Goal: Task Accomplishment & Management: Complete application form

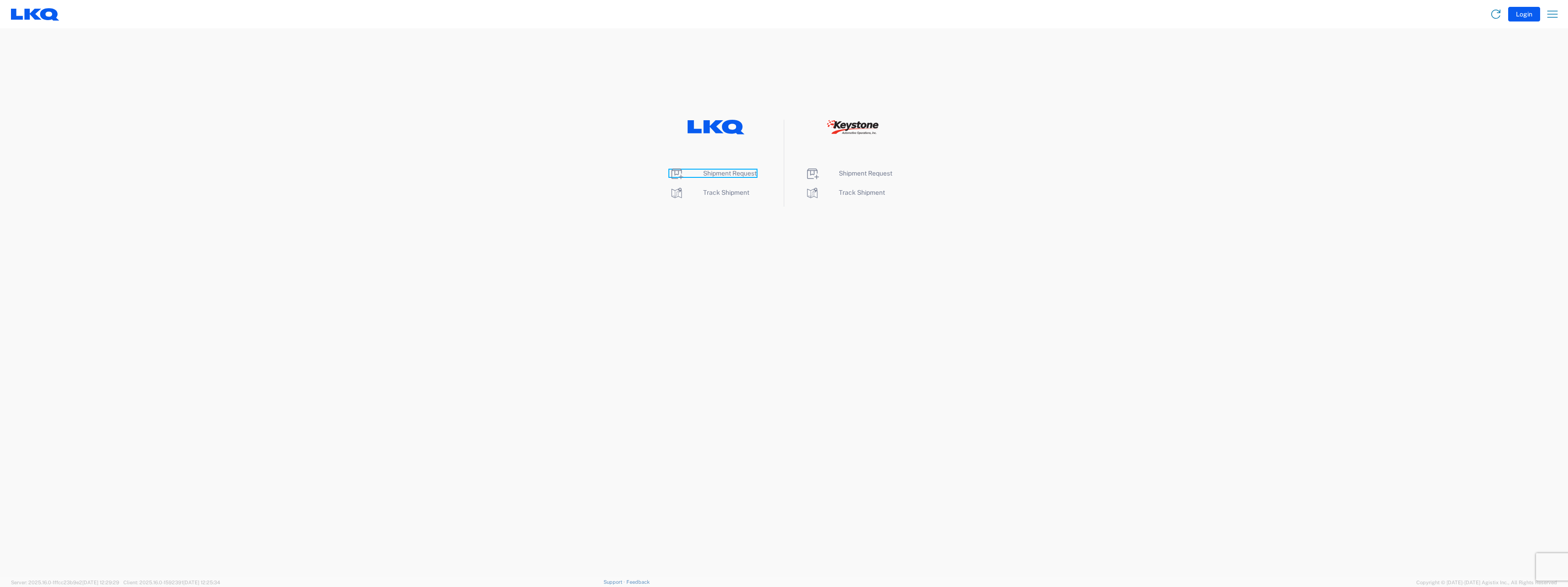
click at [711, 174] on span "Shipment Request" at bounding box center [730, 173] width 54 height 7
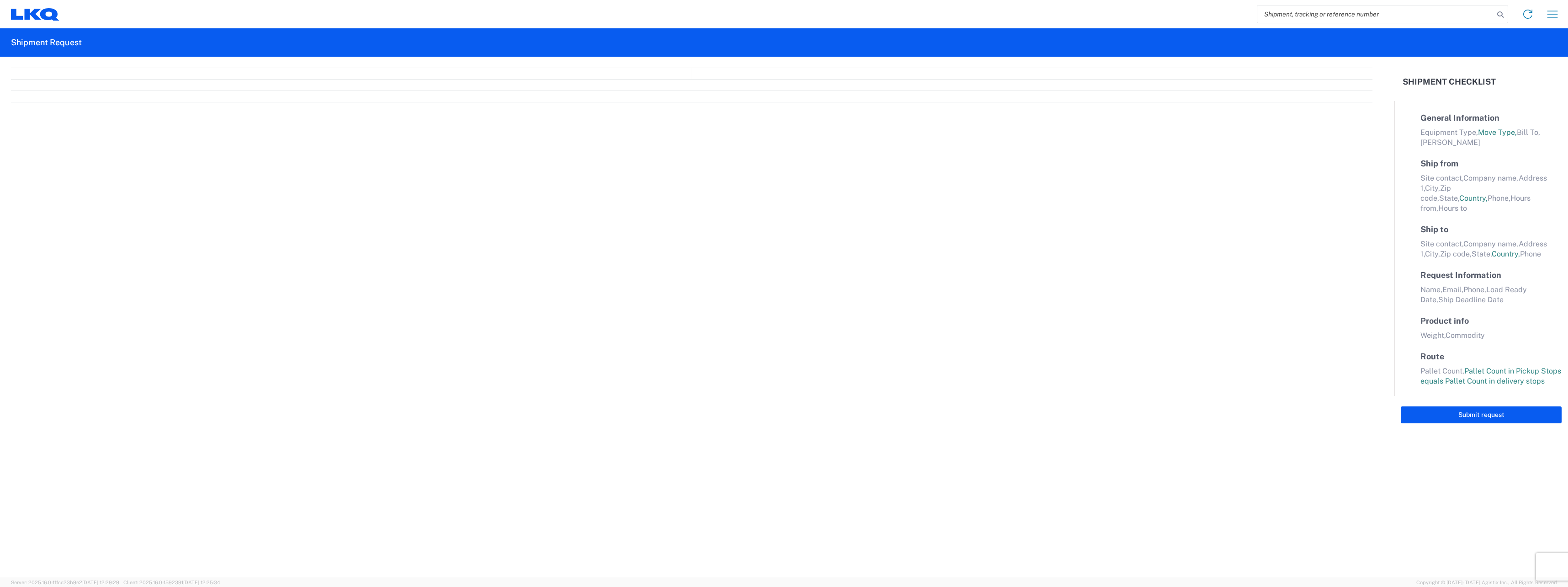
select select "FULL"
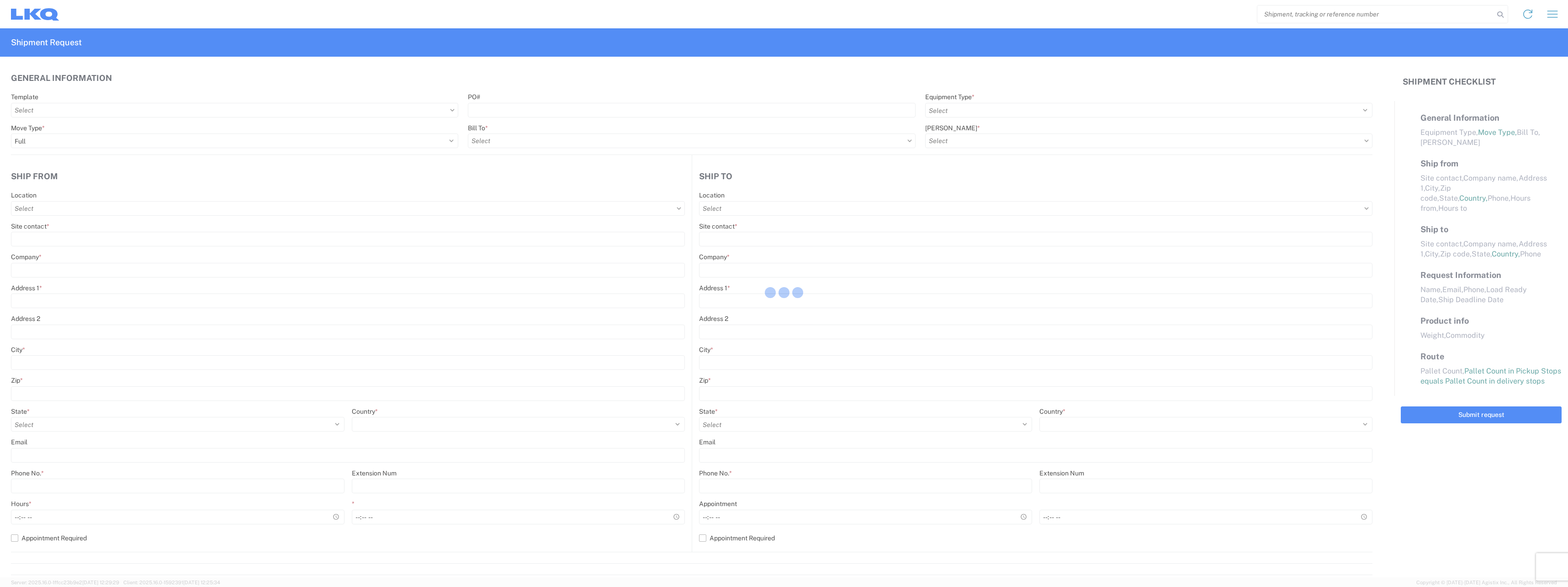
select select "LBS"
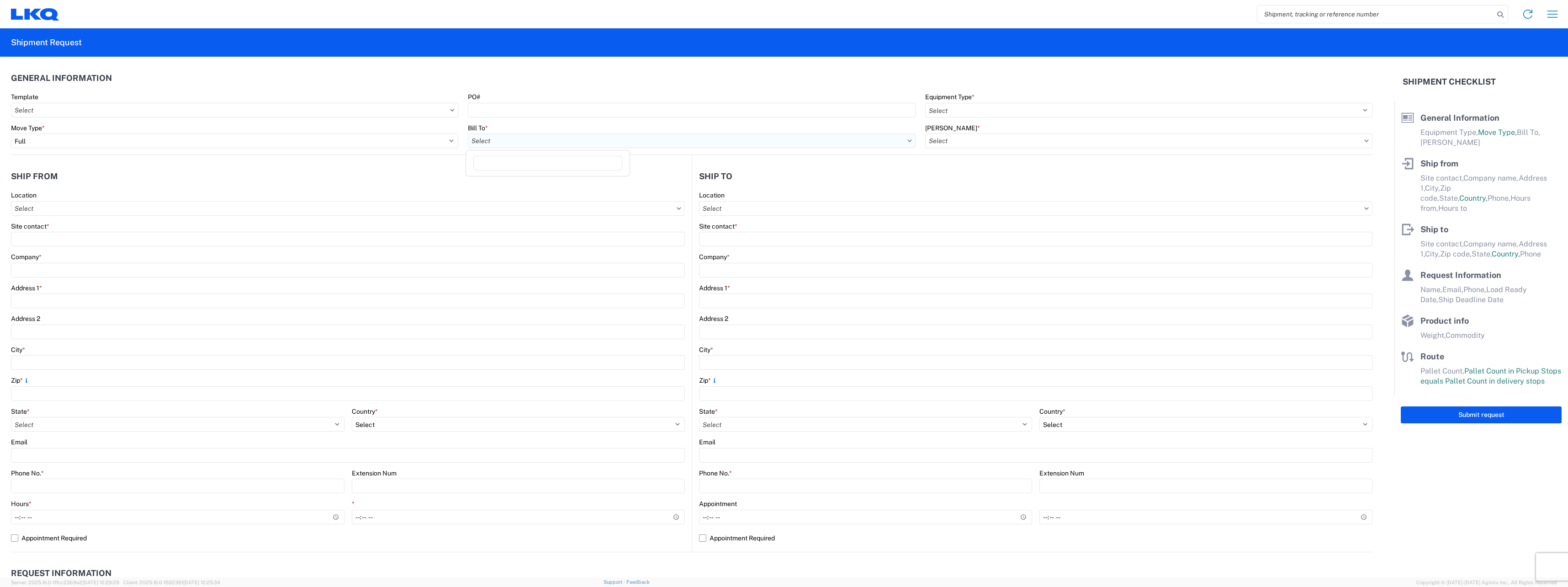
click at [630, 142] on input "Bill To *" at bounding box center [691, 141] width 447 height 15
type input "3003"
click at [573, 186] on div "3003 - Coast to Coast" at bounding box center [548, 181] width 160 height 15
type input "3003 - Coast to Coast"
